Goal: Task Accomplishment & Management: Use online tool/utility

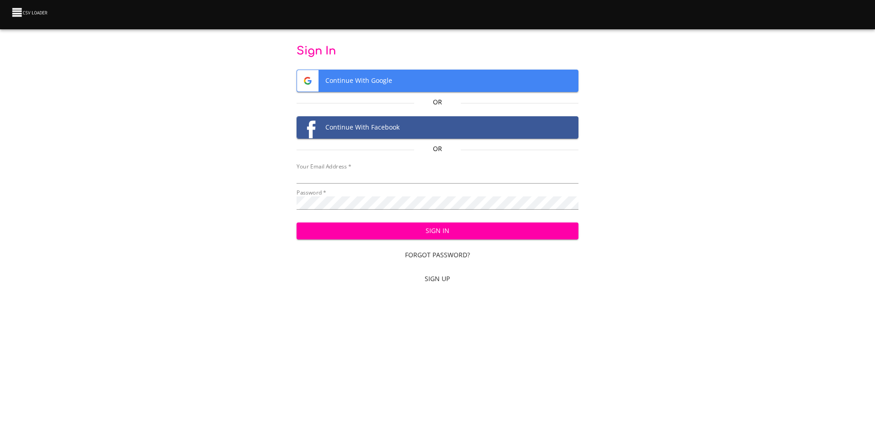
type input "mammothequipment10@gmail.com"
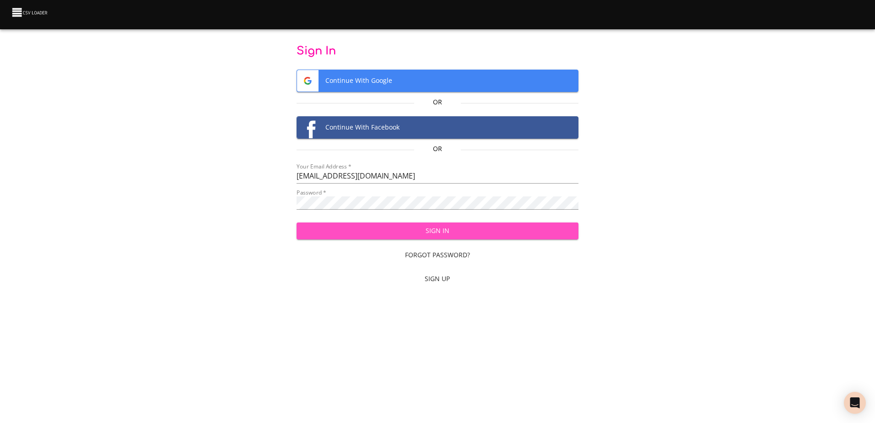
click at [481, 233] on span "Sign In" at bounding box center [437, 230] width 267 height 11
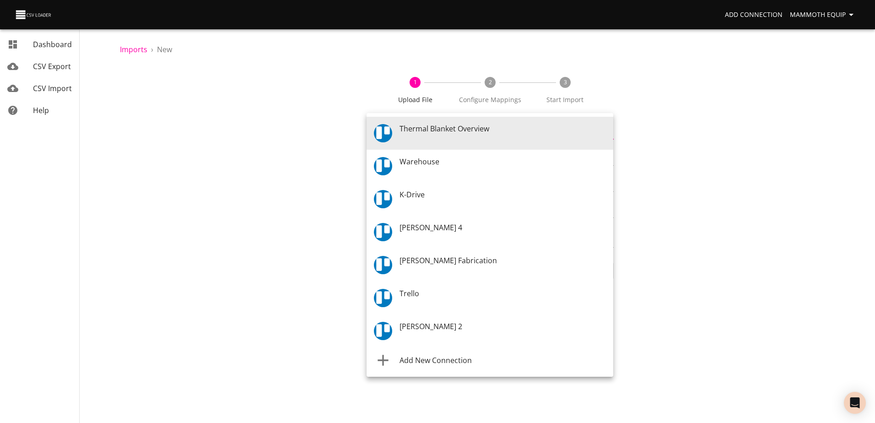
click at [608, 132] on body "Add Connection Mammoth Equip Dashboard CSV Export CSV Import Help Imports › New…" at bounding box center [437, 211] width 875 height 423
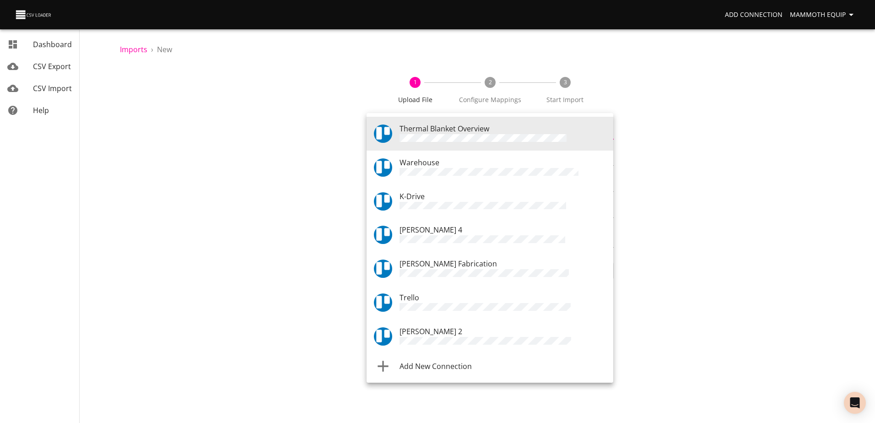
click at [409, 166] on span "Warehouse" at bounding box center [420, 162] width 40 height 10
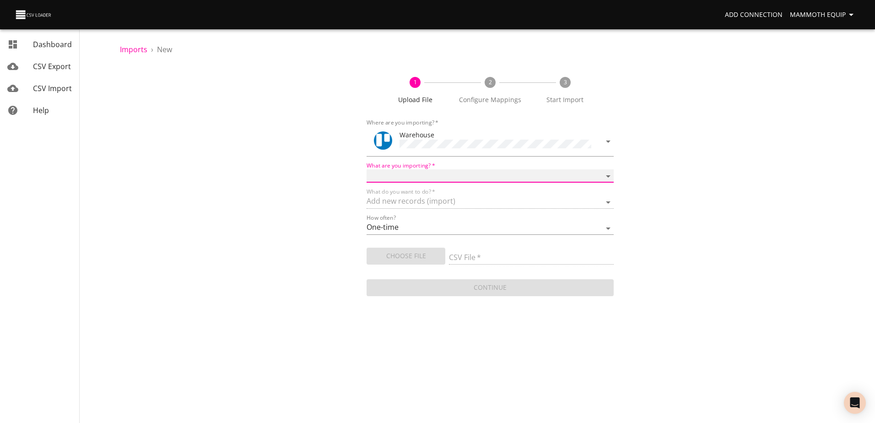
drag, startPoint x: 610, startPoint y: 172, endPoint x: 594, endPoint y: 176, distance: 16.7
click at [610, 172] on select "Boards Cards Checkitems Checklists" at bounding box center [490, 175] width 247 height 13
select select "cards"
click at [367, 169] on select "Boards Cards Checkitems Checklists" at bounding box center [490, 175] width 247 height 13
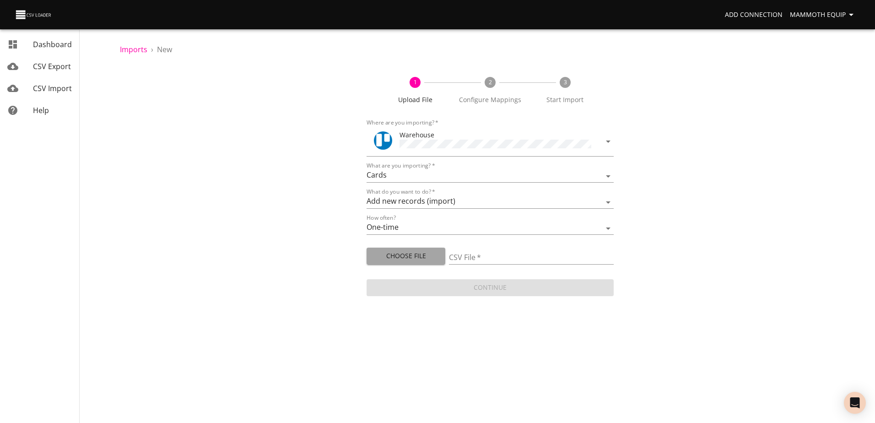
click at [419, 256] on span "Choose File" at bounding box center [406, 255] width 64 height 11
type input "Import1.xlsx"
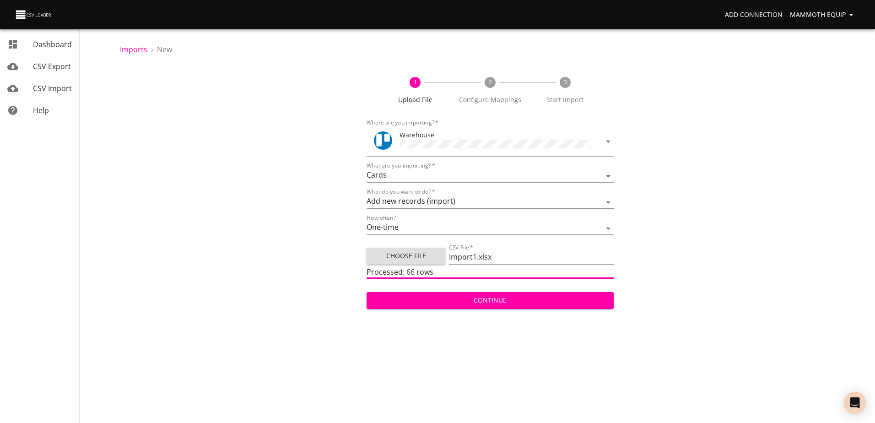
click at [463, 298] on span "Continue" at bounding box center [490, 300] width 232 height 11
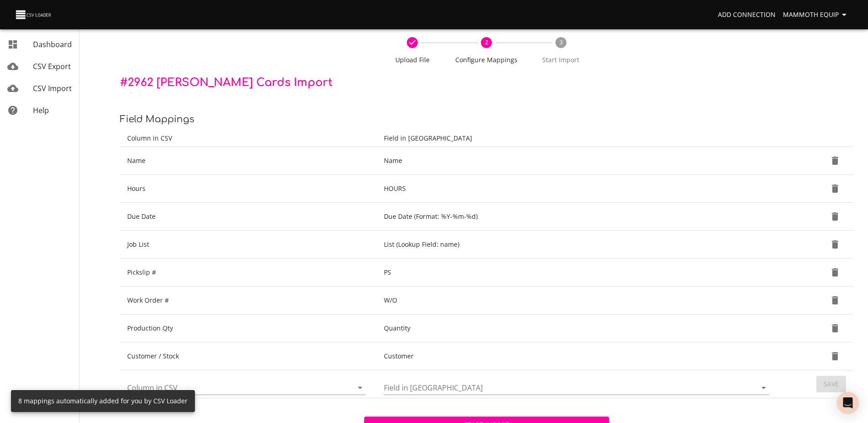
scroll to position [97, 0]
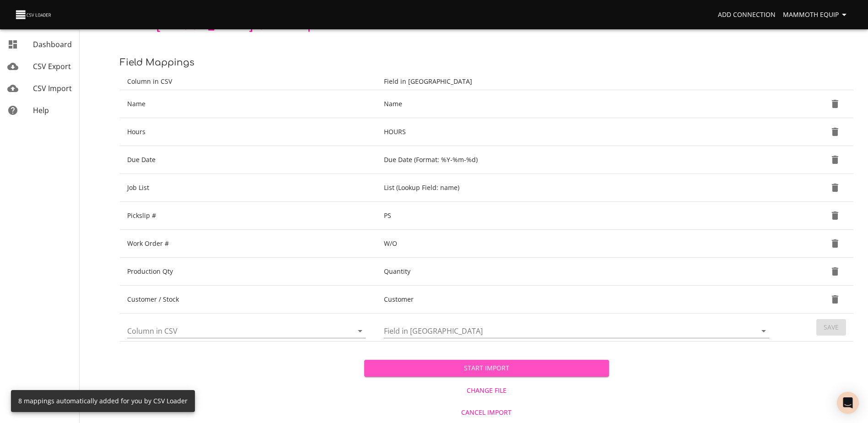
click at [469, 365] on span "Start Import" at bounding box center [487, 368] width 230 height 11
